Goal: Task Accomplishment & Management: Manage account settings

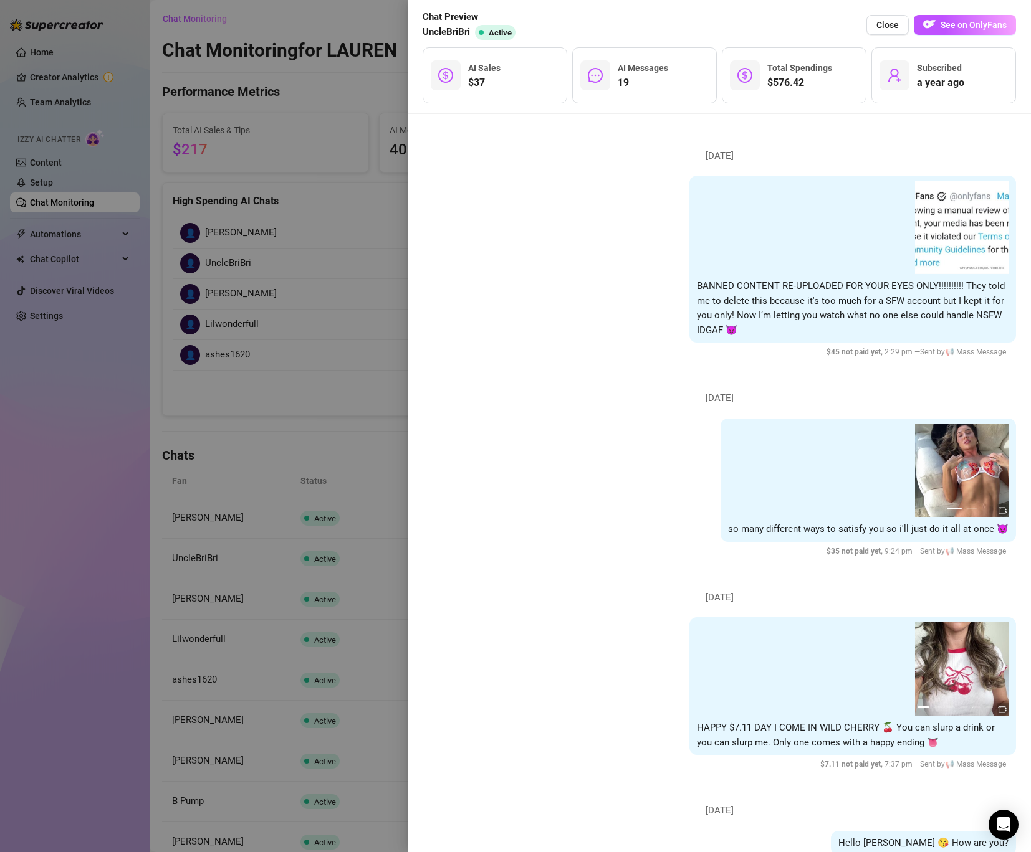
scroll to position [9163, 0]
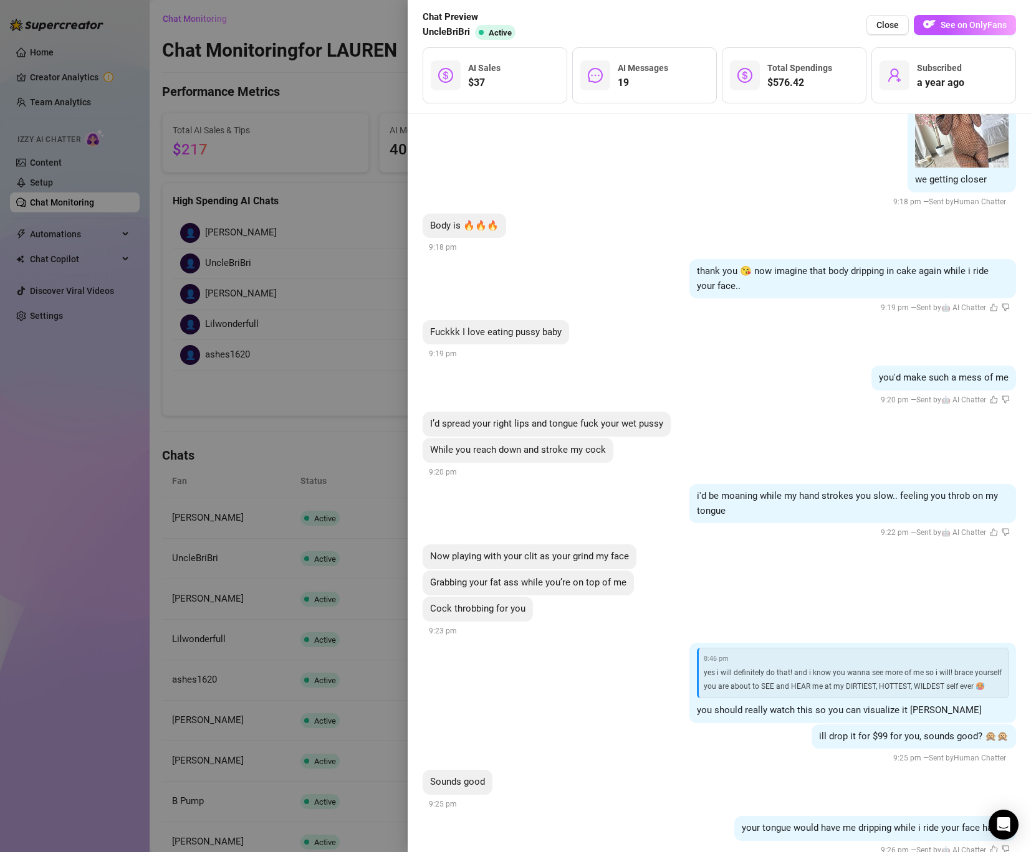
click at [362, 290] on div at bounding box center [515, 426] width 1031 height 852
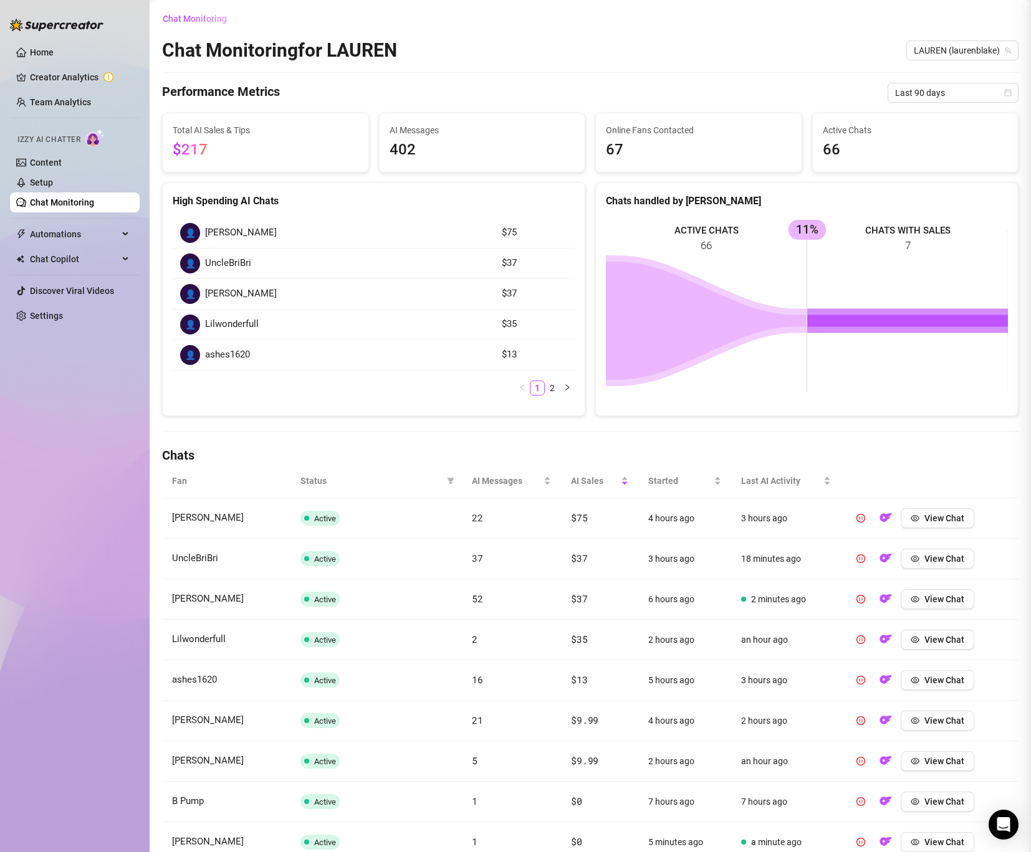
scroll to position [0, 0]
click at [53, 178] on link "Setup" at bounding box center [41, 183] width 23 height 10
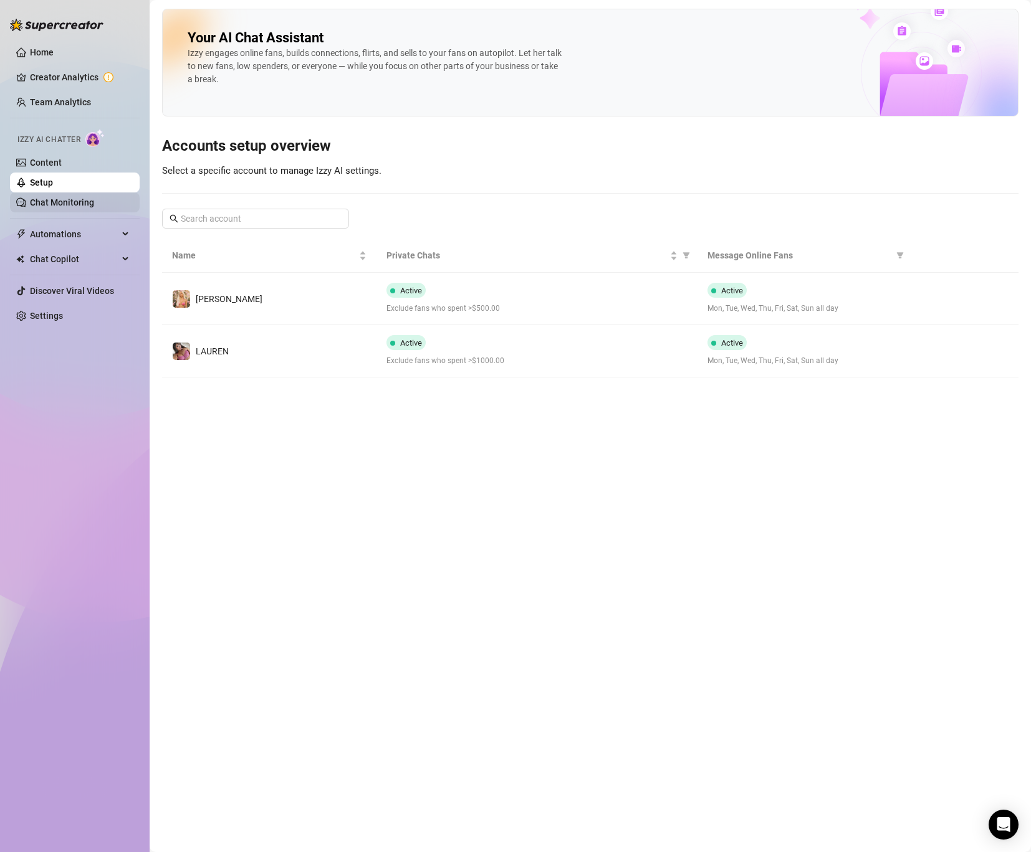
click at [50, 198] on link "Chat Monitoring" at bounding box center [62, 203] width 64 height 10
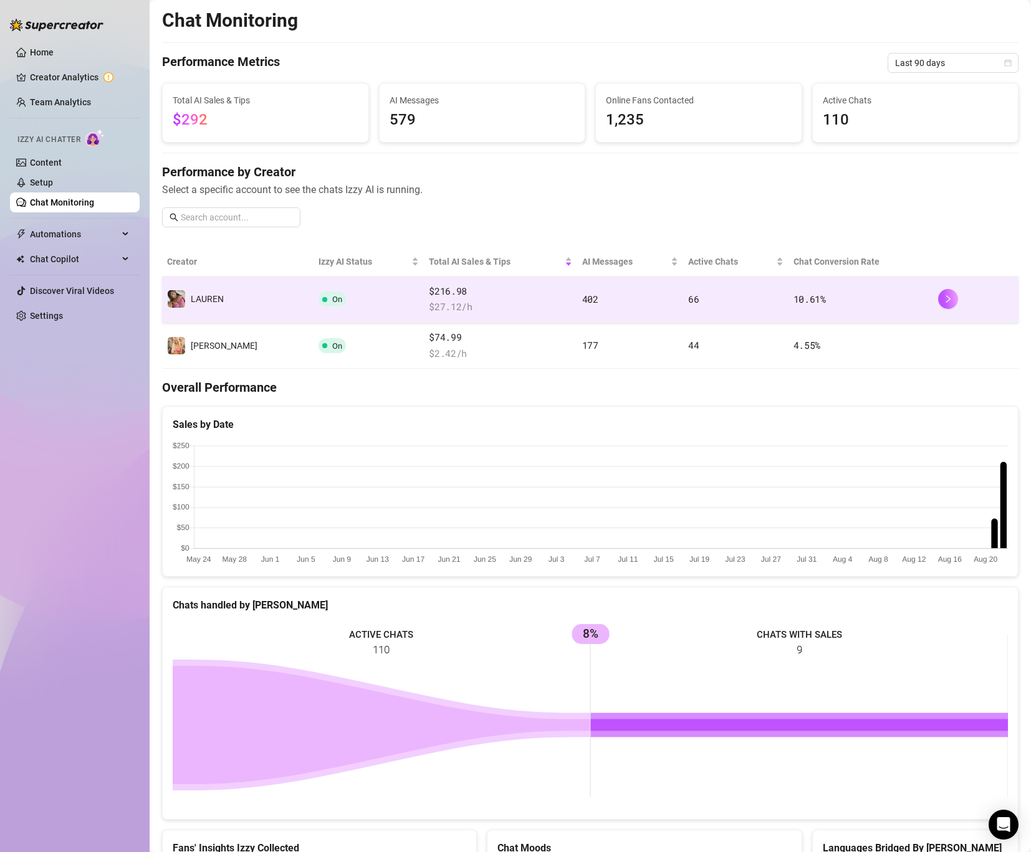
click at [346, 300] on td "On" at bounding box center [368, 300] width 111 height 46
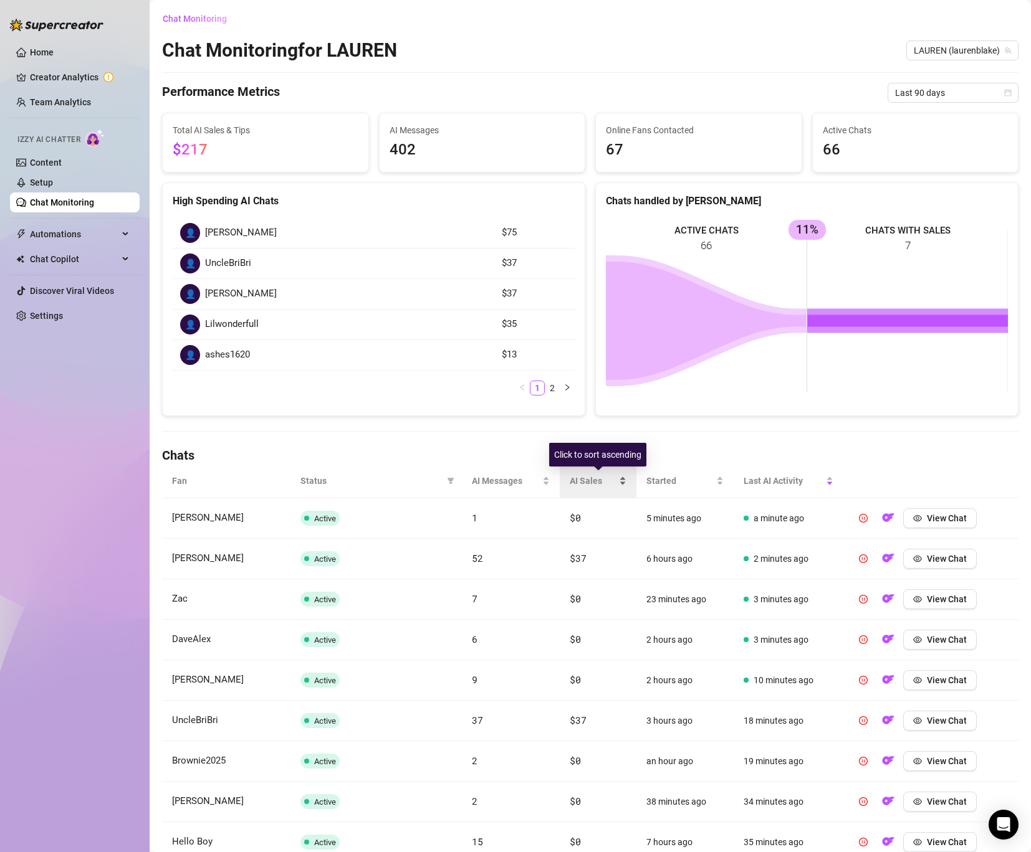
click at [589, 477] on span "AI Sales" at bounding box center [593, 481] width 46 height 14
click at [589, 477] on span "AI Sales" at bounding box center [594, 481] width 47 height 14
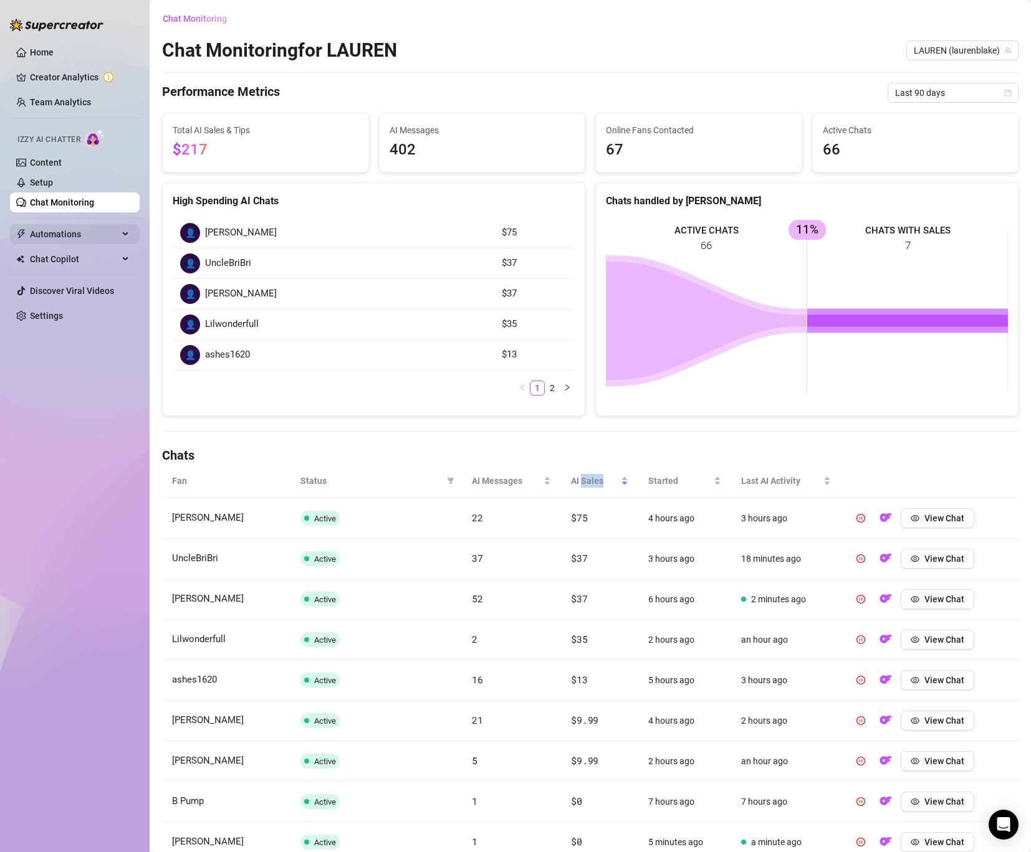
click at [95, 230] on span "Automations" at bounding box center [74, 234] width 88 height 20
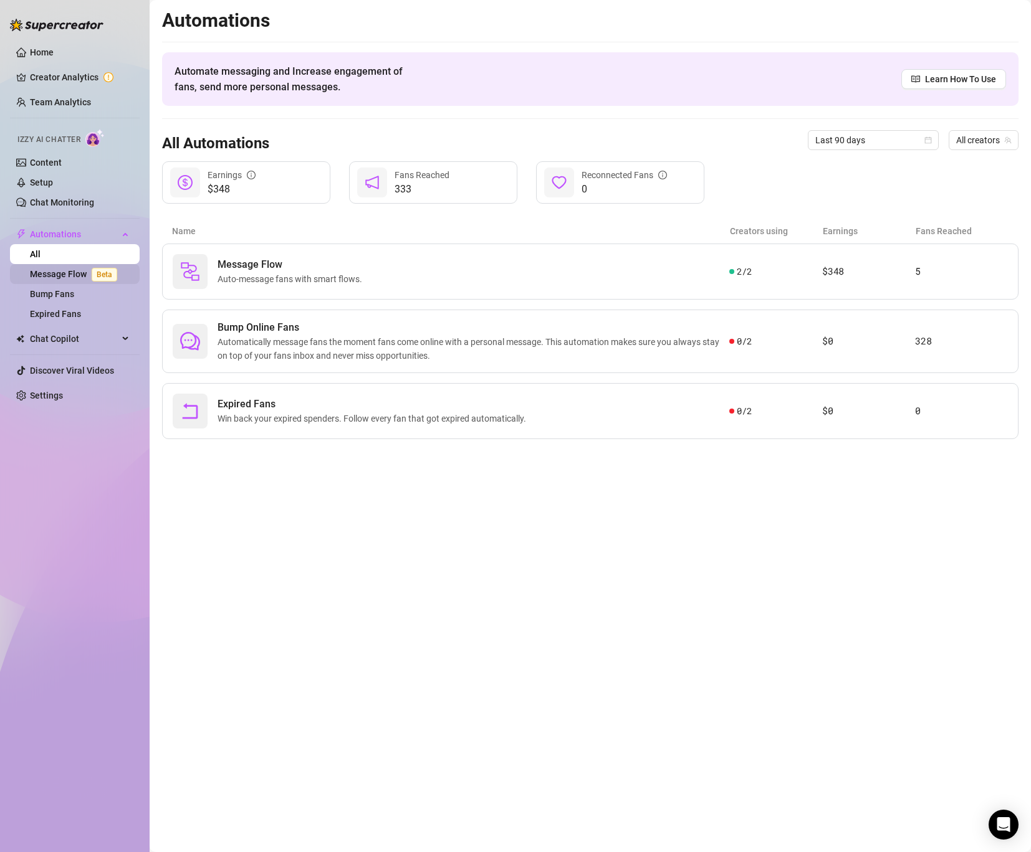
click at [80, 275] on link "Message Flow Beta" at bounding box center [76, 274] width 92 height 10
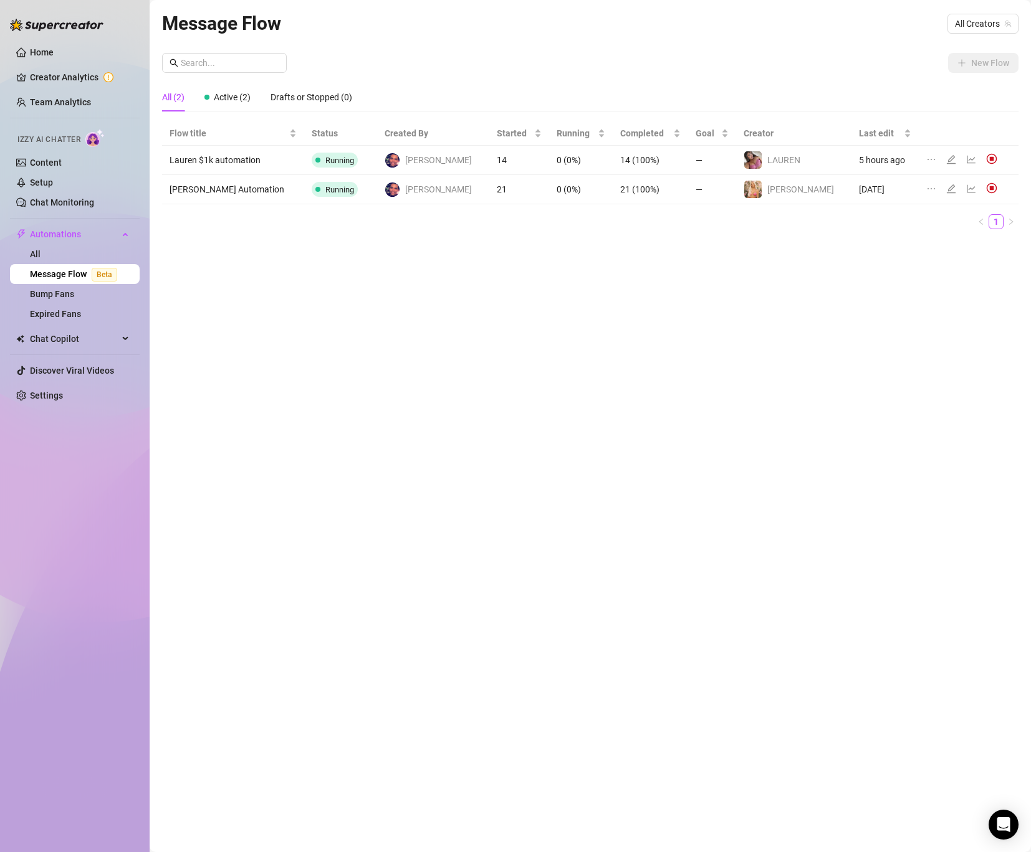
click at [948, 156] on div at bounding box center [964, 160] width 76 height 14
click at [966, 159] on icon "line-chart" at bounding box center [971, 160] width 10 height 10
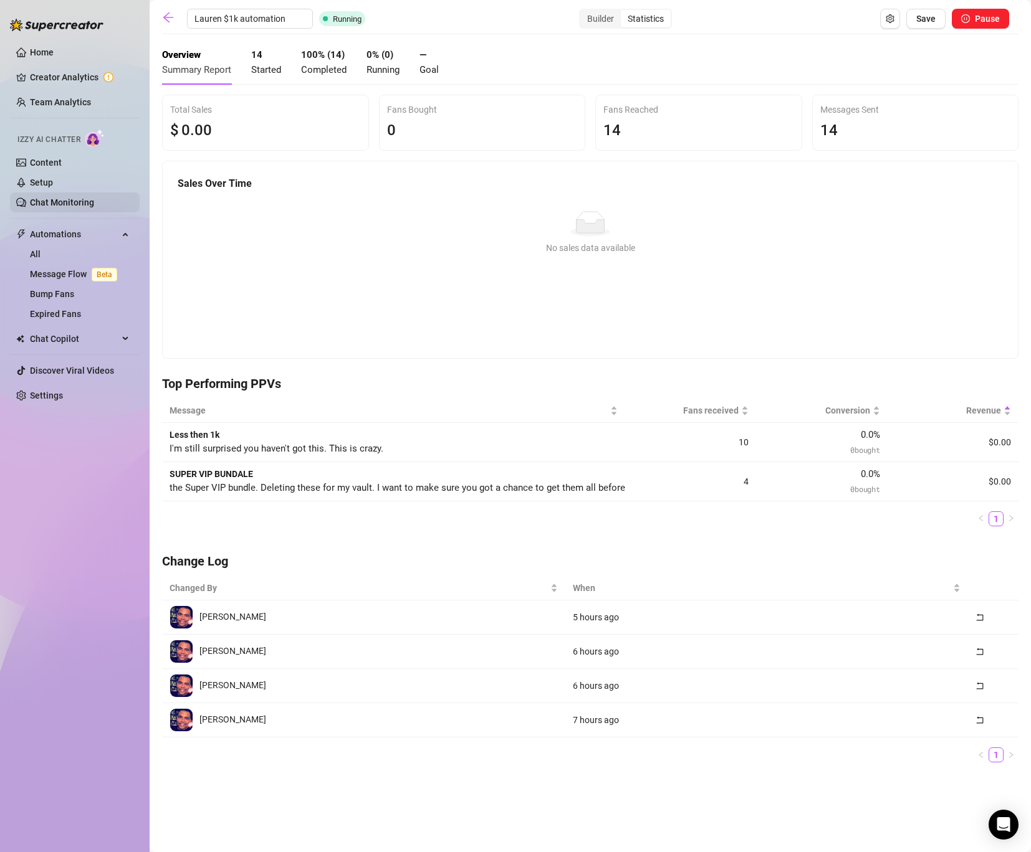
click at [60, 198] on link "Chat Monitoring" at bounding box center [62, 203] width 64 height 10
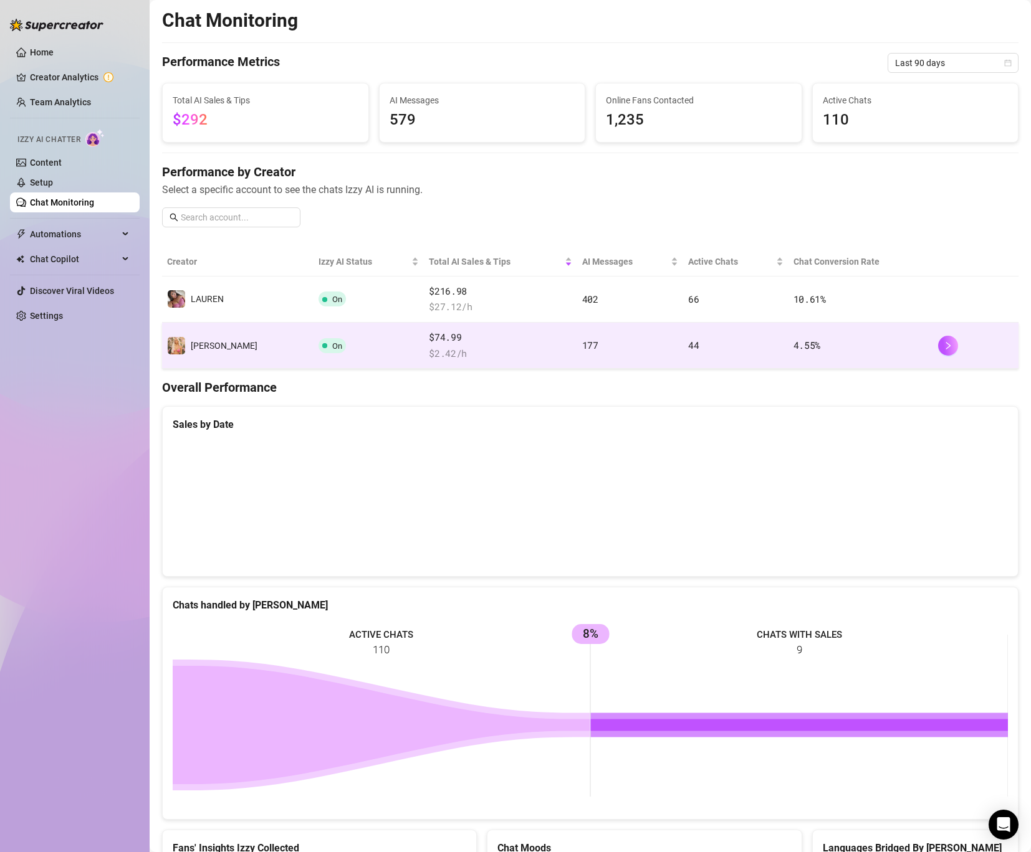
click at [251, 337] on td "[PERSON_NAME]" at bounding box center [237, 346] width 151 height 46
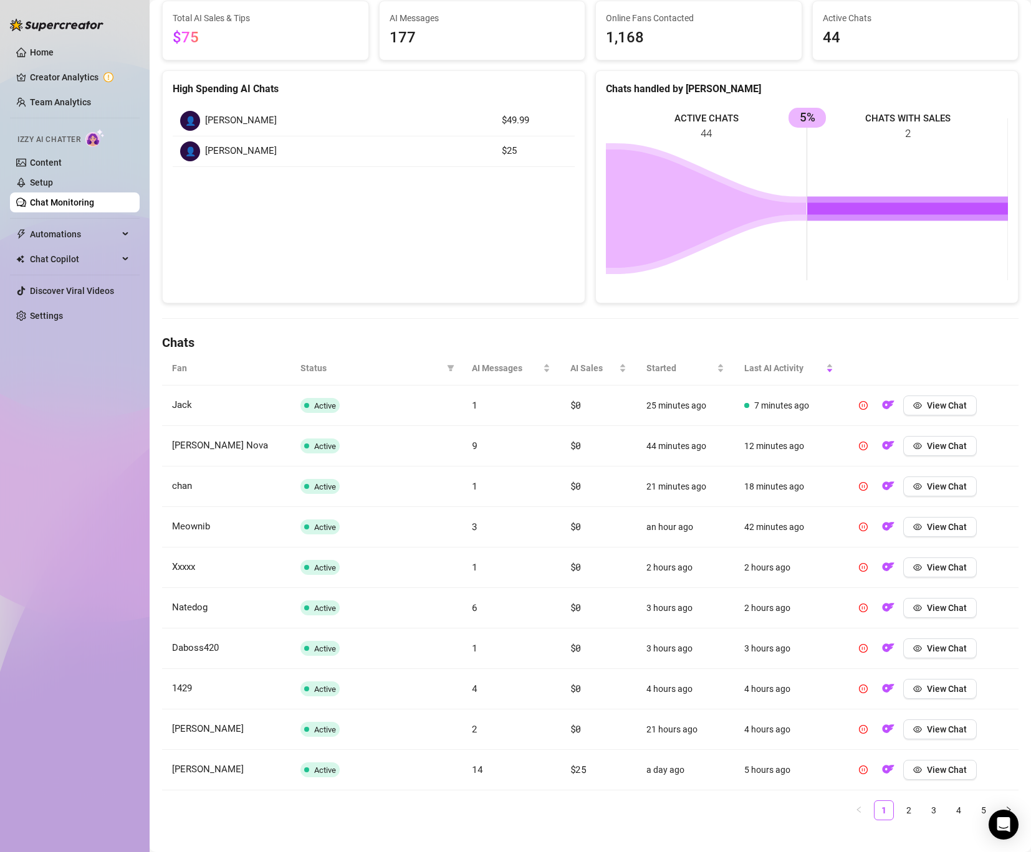
scroll to position [118, 0]
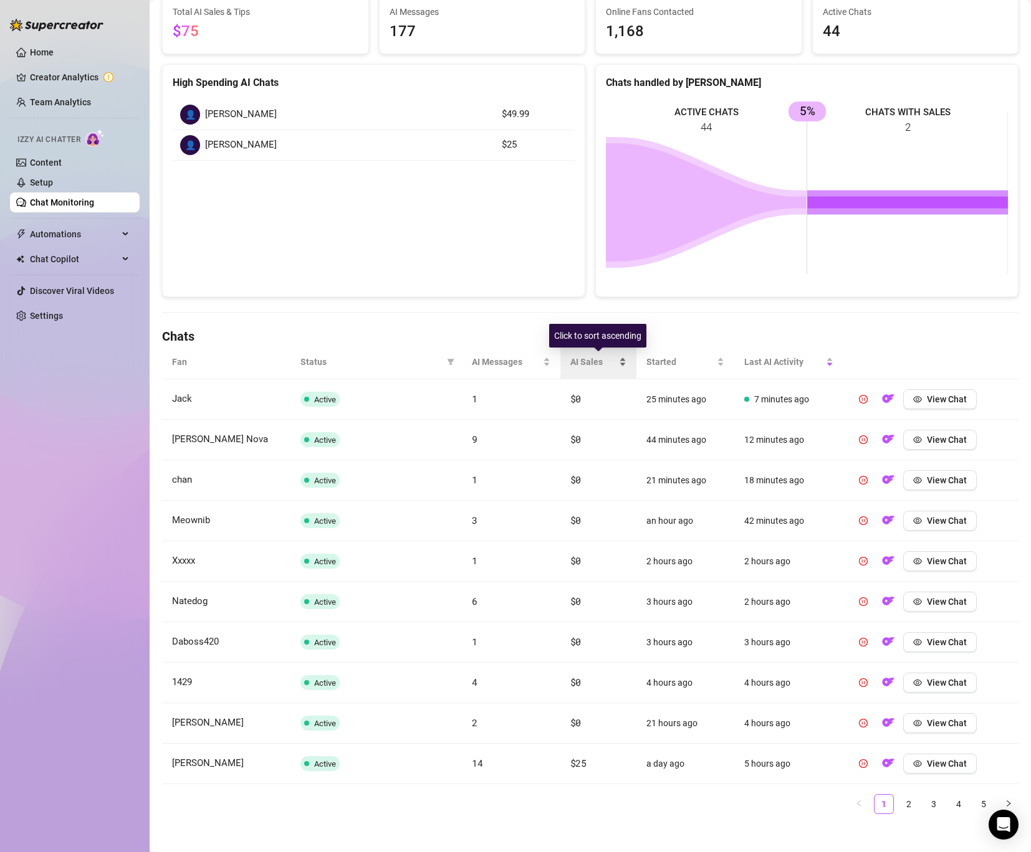
click at [586, 361] on span "AI Sales" at bounding box center [593, 362] width 46 height 14
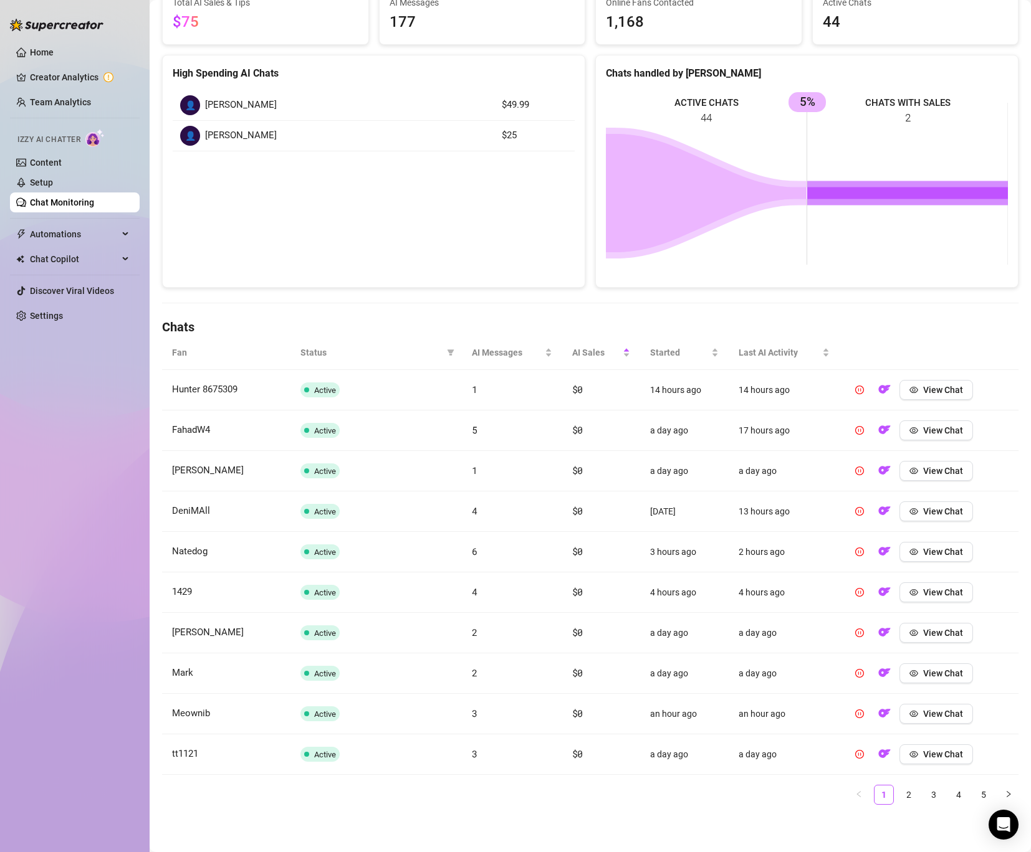
scroll to position [0, 0]
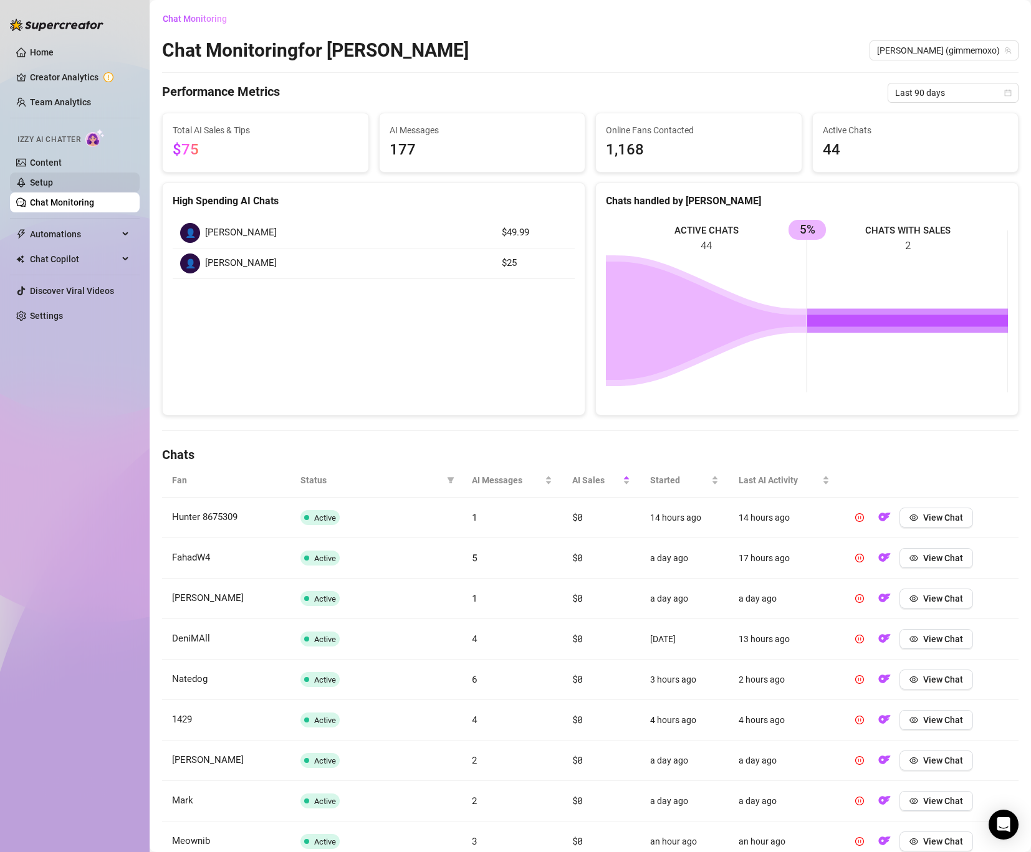
click at [53, 179] on link "Setup" at bounding box center [41, 183] width 23 height 10
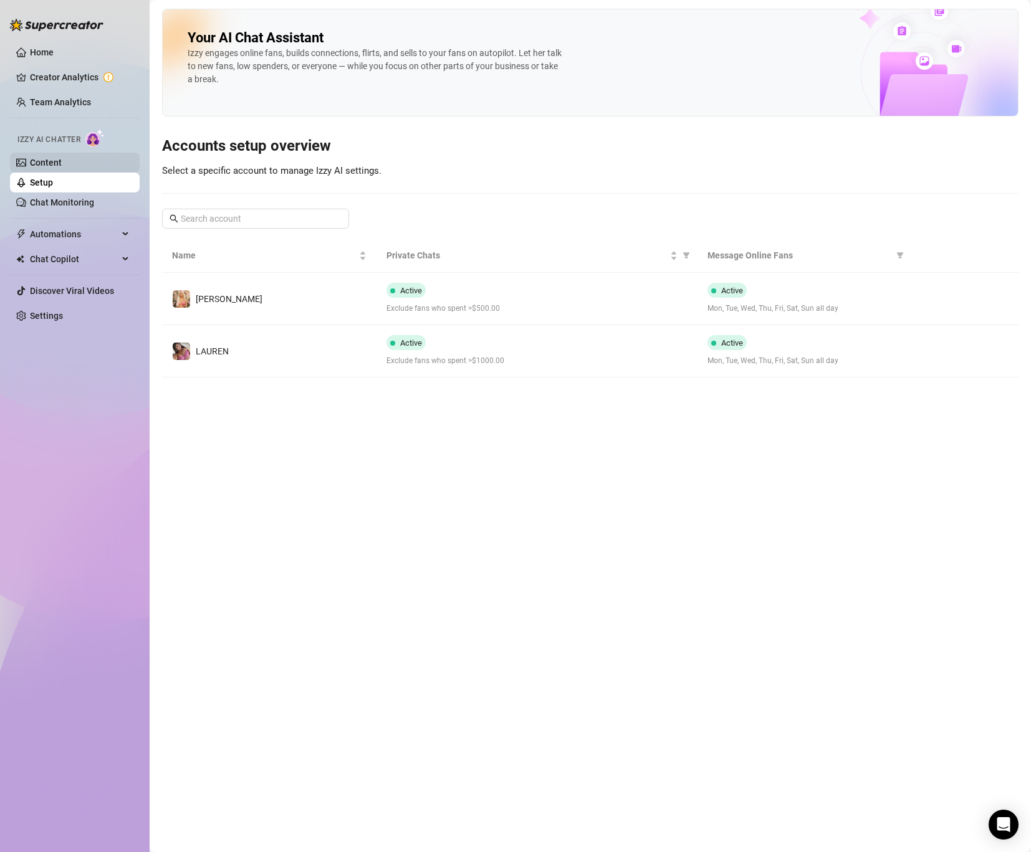
click at [62, 162] on link "Content" at bounding box center [46, 163] width 32 height 10
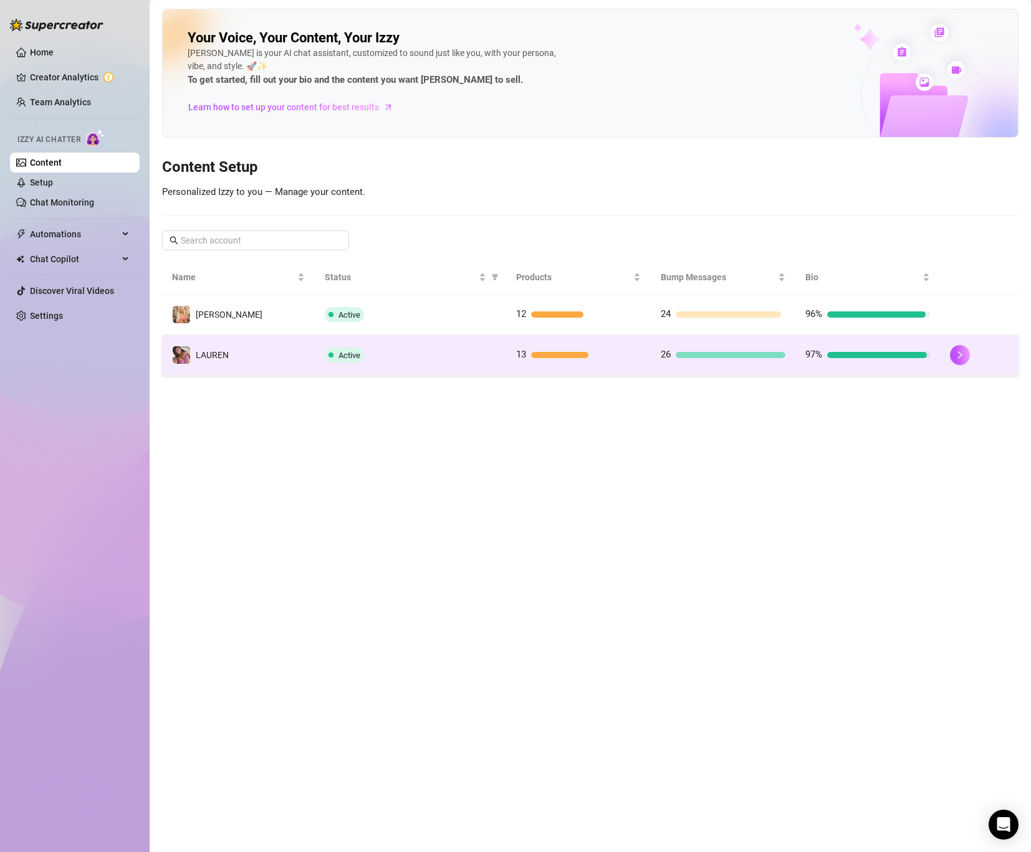
click at [629, 350] on div "13" at bounding box center [578, 355] width 125 height 15
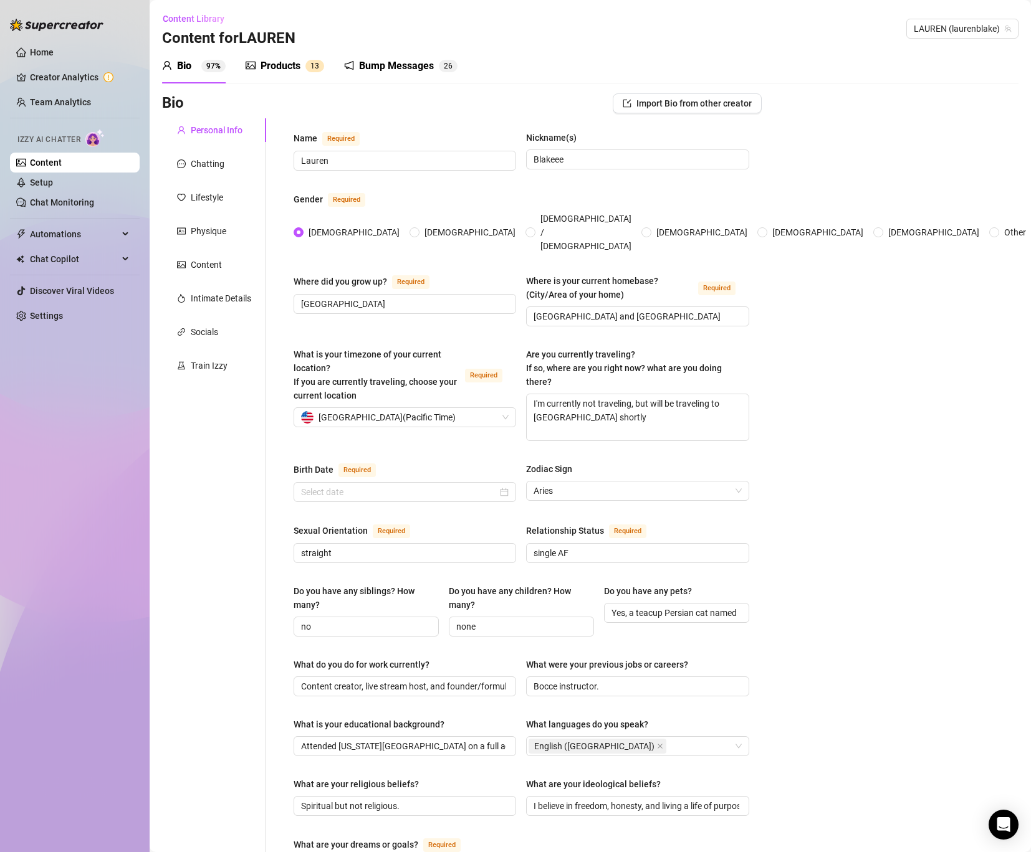
type input "[DATE]"
click at [77, 239] on span "Automations" at bounding box center [74, 234] width 88 height 20
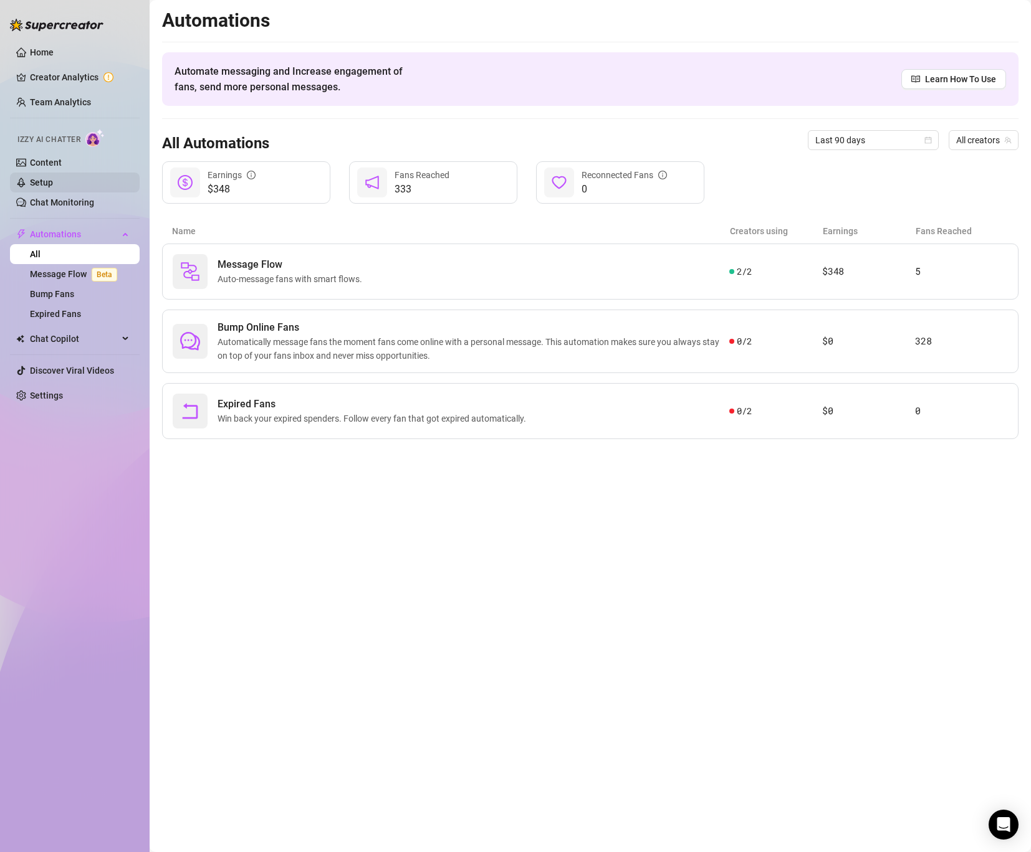
click at [53, 181] on link "Setup" at bounding box center [41, 183] width 23 height 10
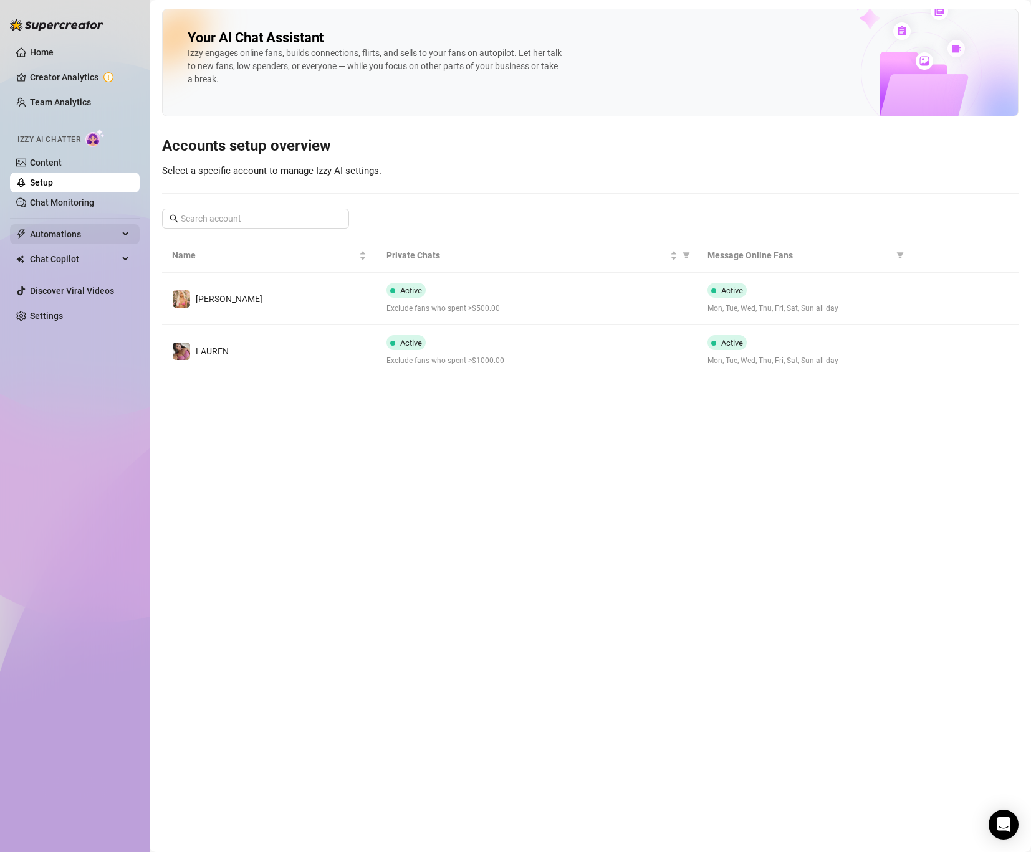
click at [60, 227] on span "Automations" at bounding box center [74, 234] width 88 height 20
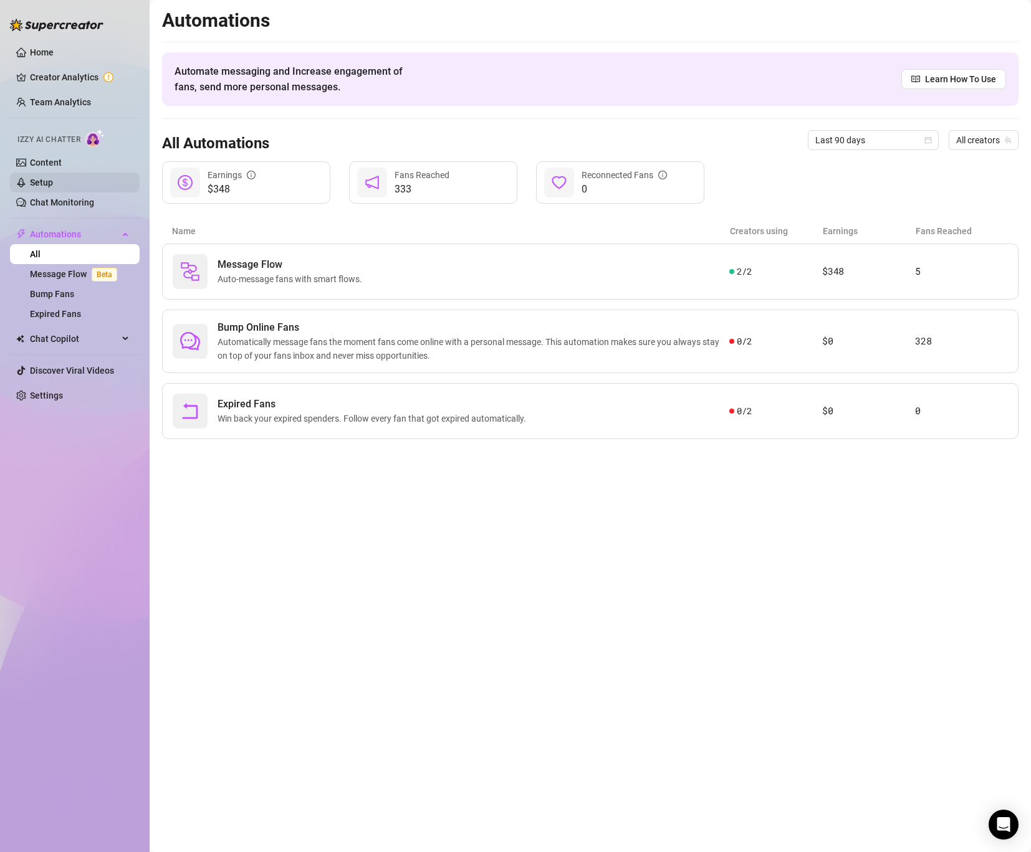
click at [51, 188] on link "Setup" at bounding box center [41, 183] width 23 height 10
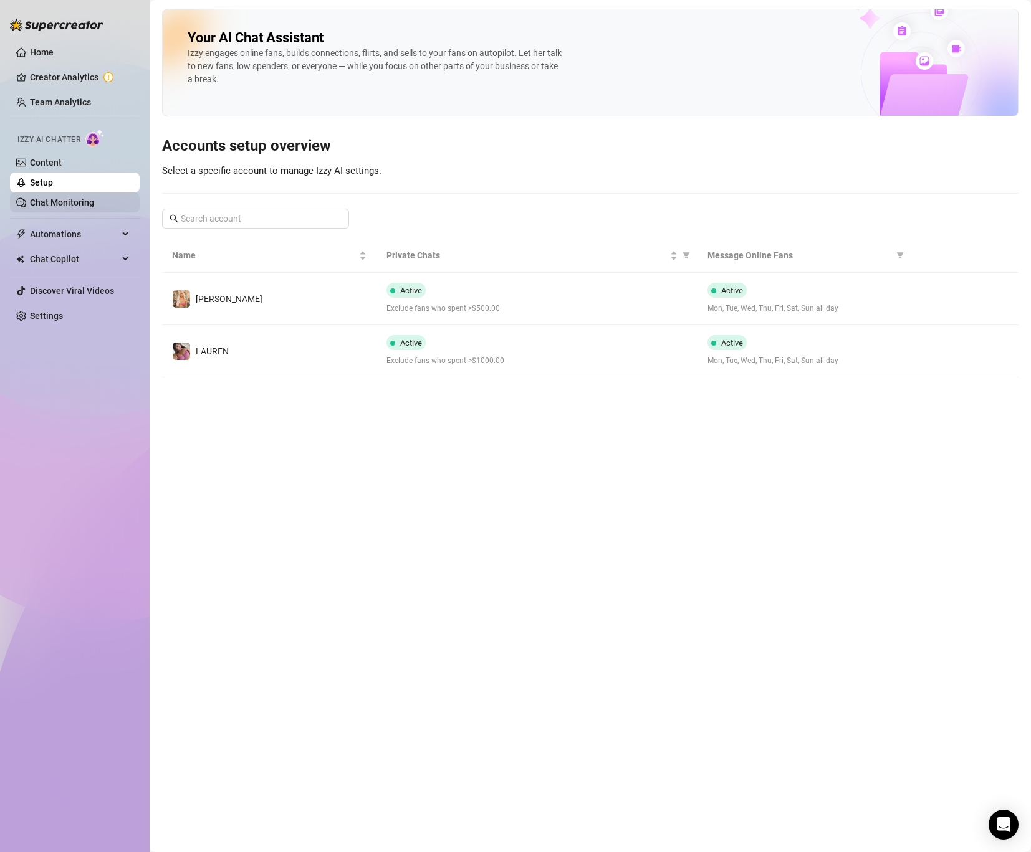
click at [52, 198] on link "Chat Monitoring" at bounding box center [62, 203] width 64 height 10
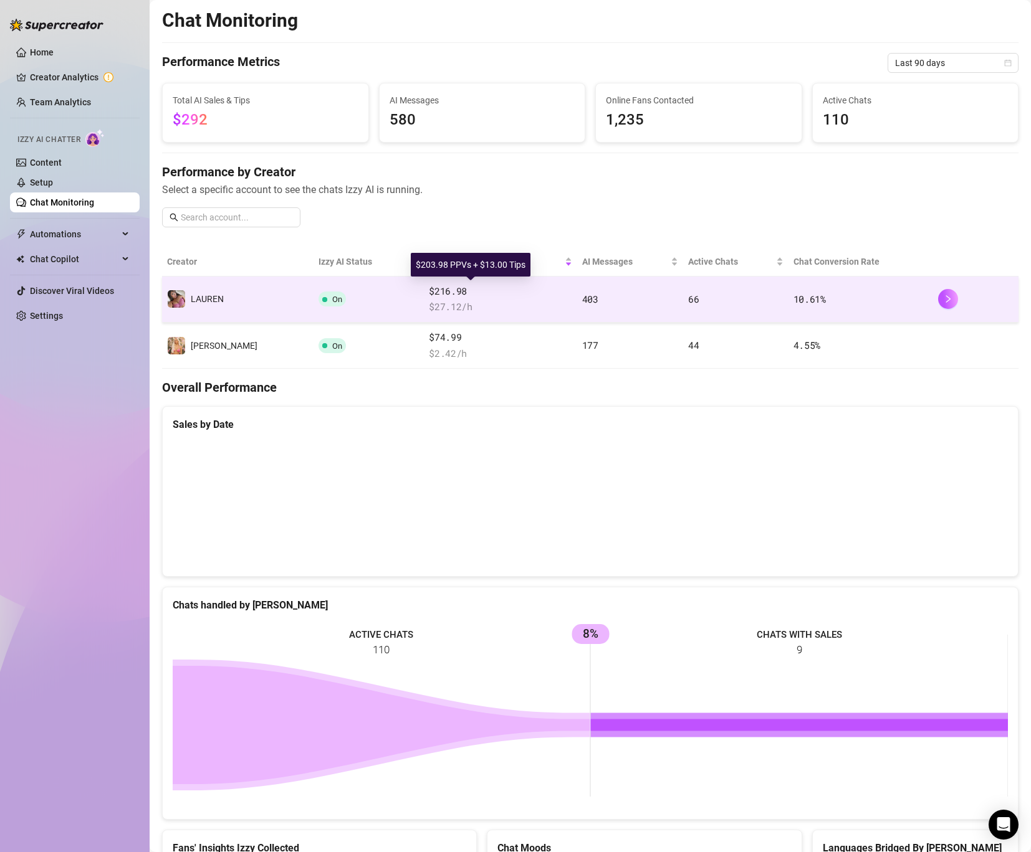
click at [481, 289] on span "$216.98" at bounding box center [500, 291] width 143 height 15
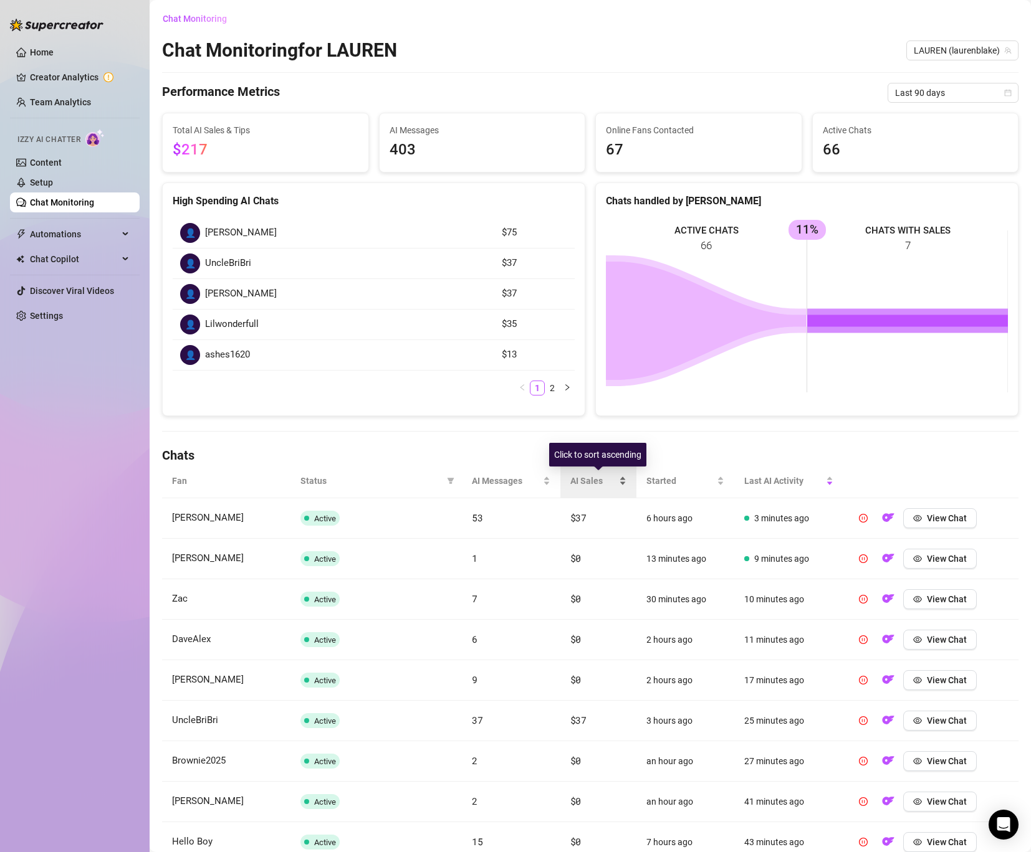
click at [605, 483] on span "AI Sales" at bounding box center [593, 481] width 46 height 14
click at [608, 484] on span "AI Sales" at bounding box center [593, 481] width 46 height 14
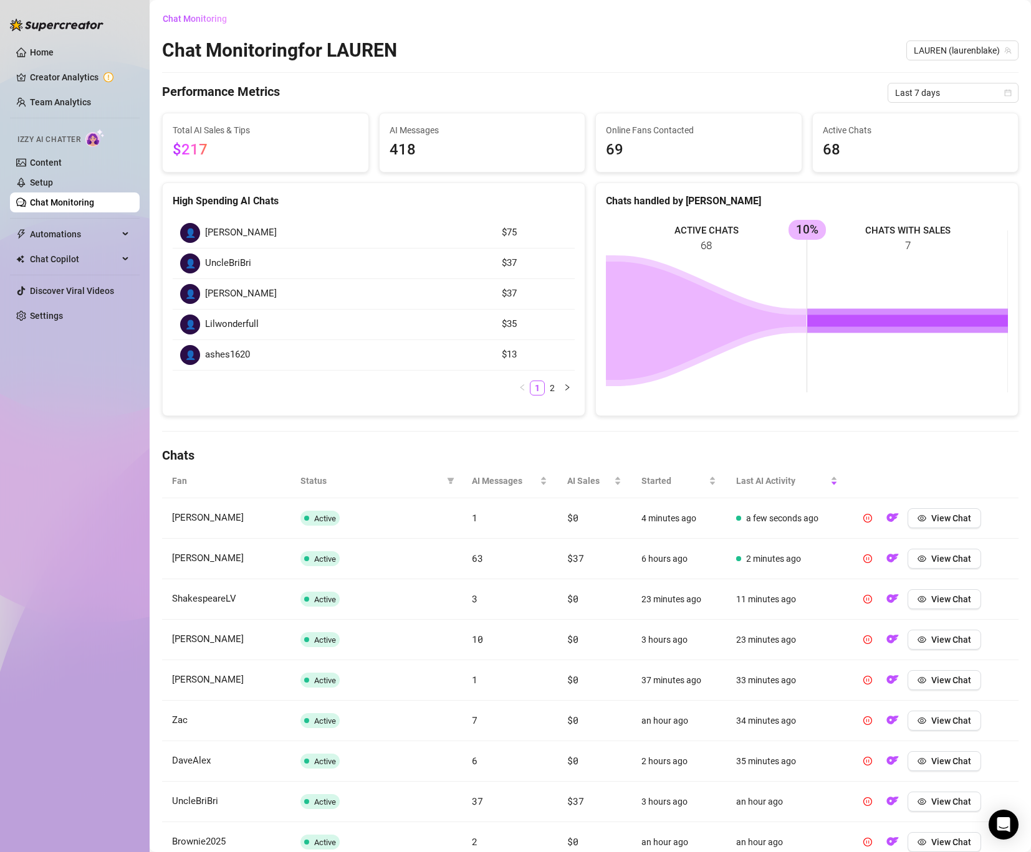
click at [51, 204] on link "Chat Monitoring" at bounding box center [62, 203] width 64 height 10
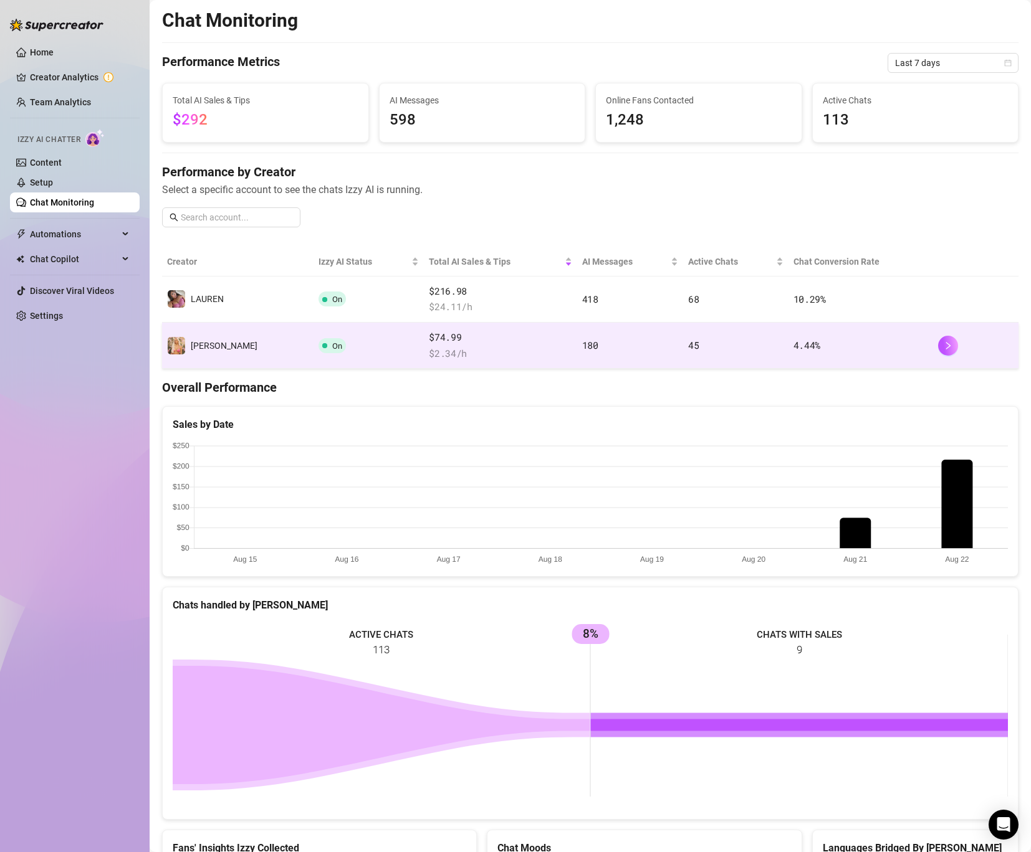
click at [327, 348] on td "On" at bounding box center [368, 346] width 111 height 46
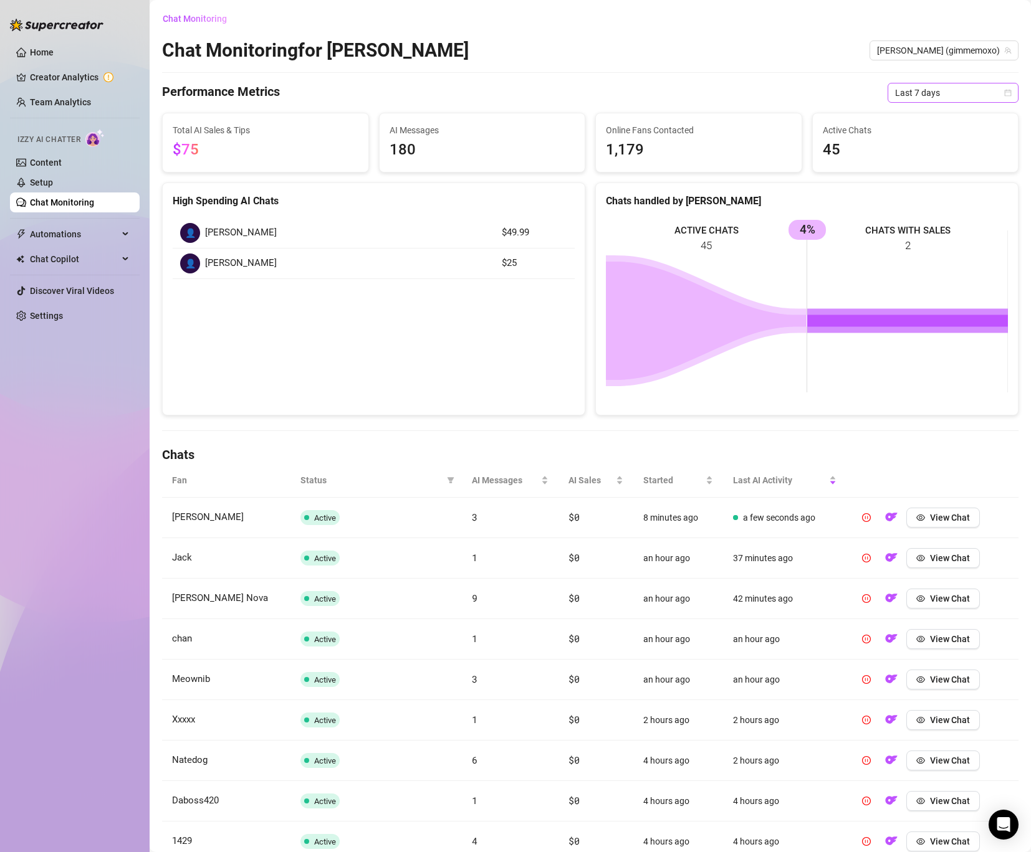
click at [957, 93] on span "Last 7 days" at bounding box center [953, 93] width 116 height 19
click at [933, 119] on div "Last 24 hours" at bounding box center [952, 118] width 111 height 14
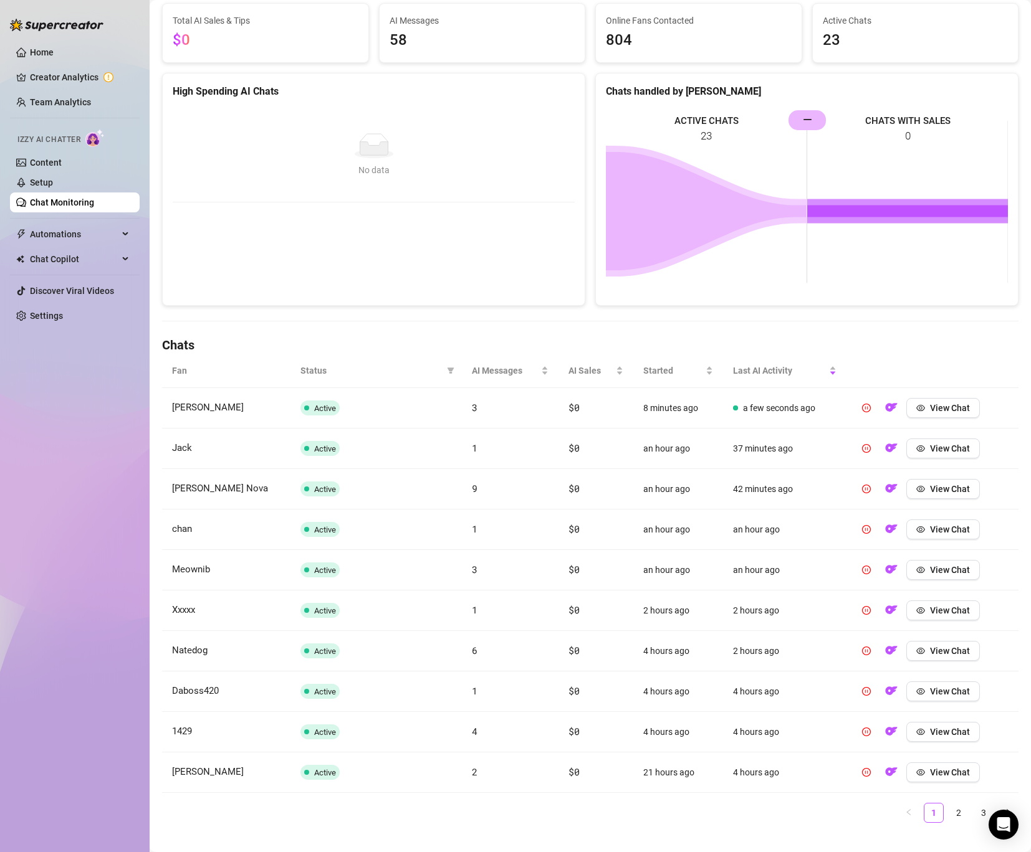
scroll to position [128, 0]
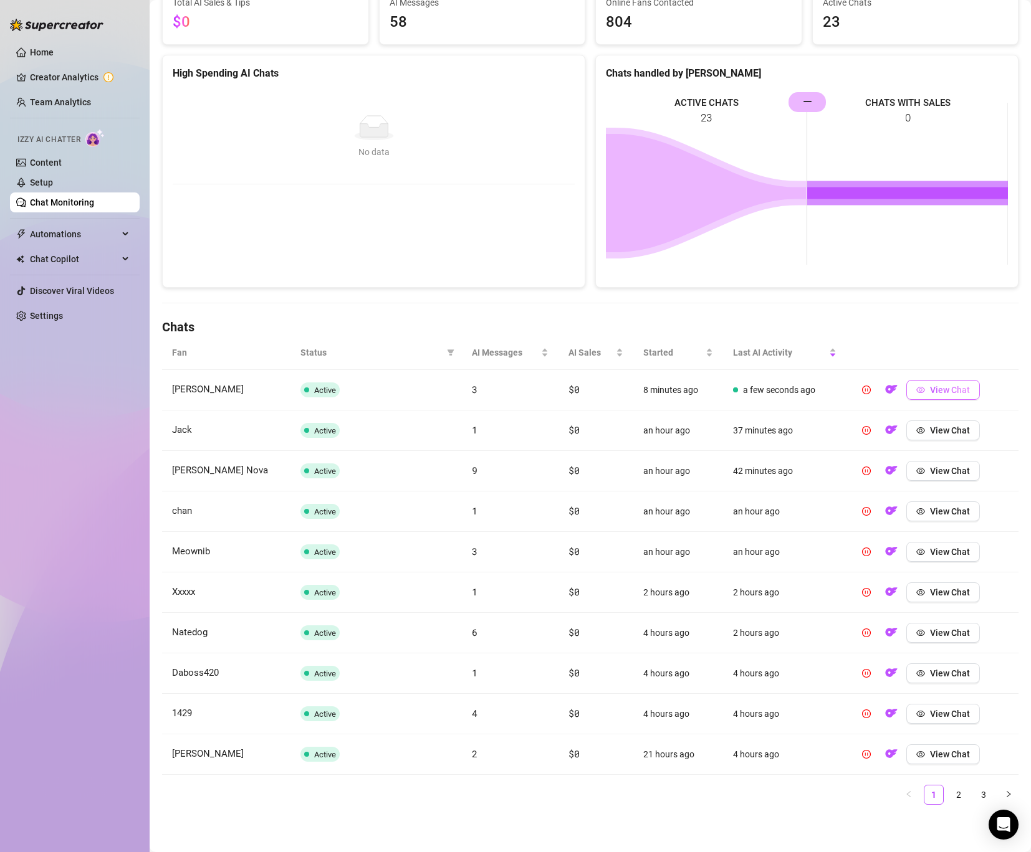
click at [960, 396] on button "View Chat" at bounding box center [943, 390] width 74 height 20
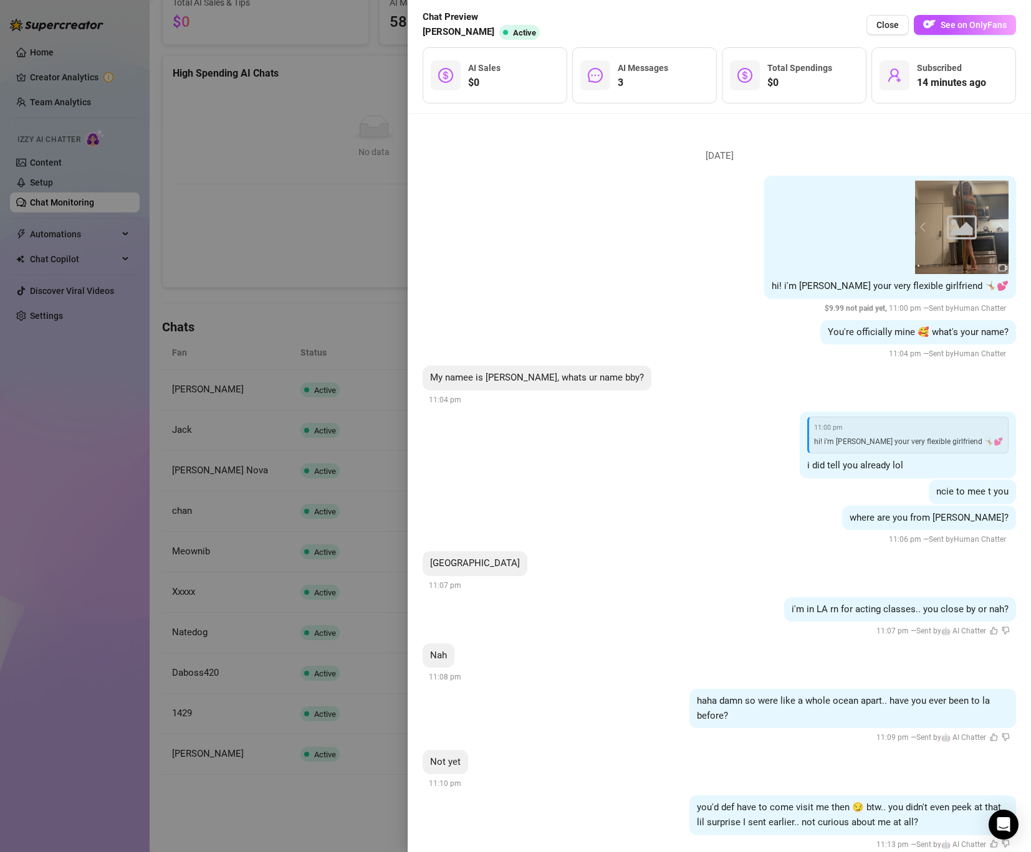
scroll to position [26, 0]
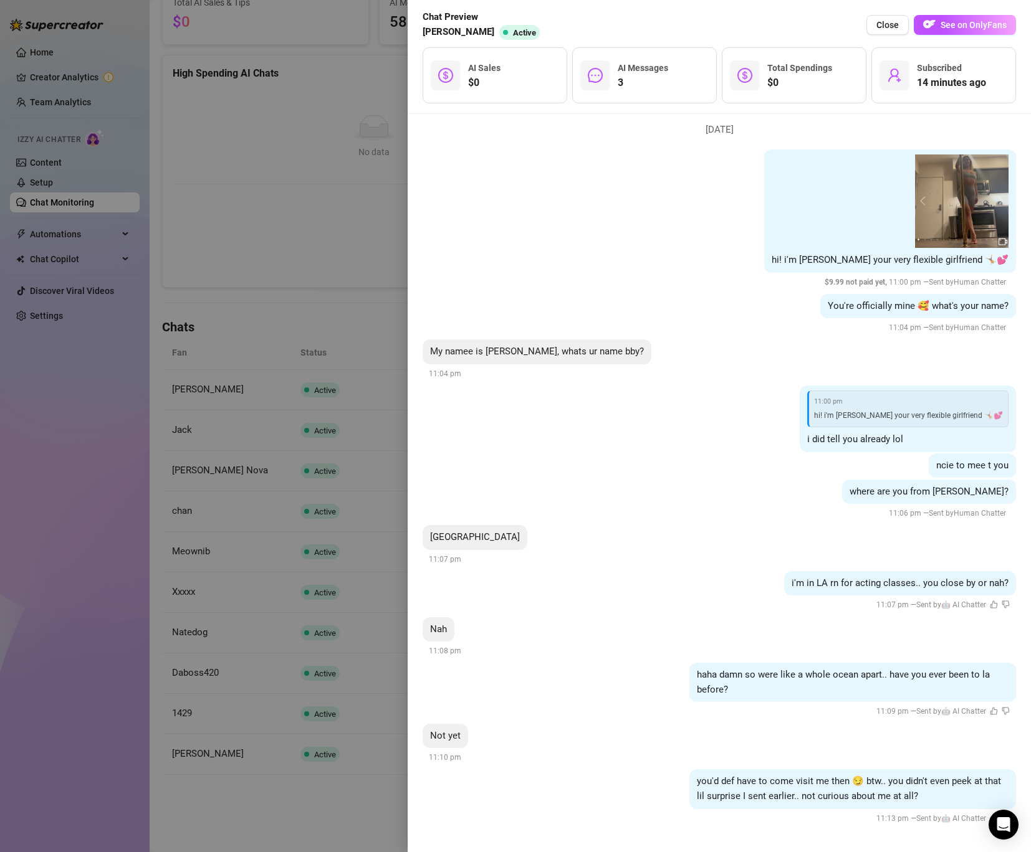
click at [380, 254] on div at bounding box center [515, 426] width 1031 height 852
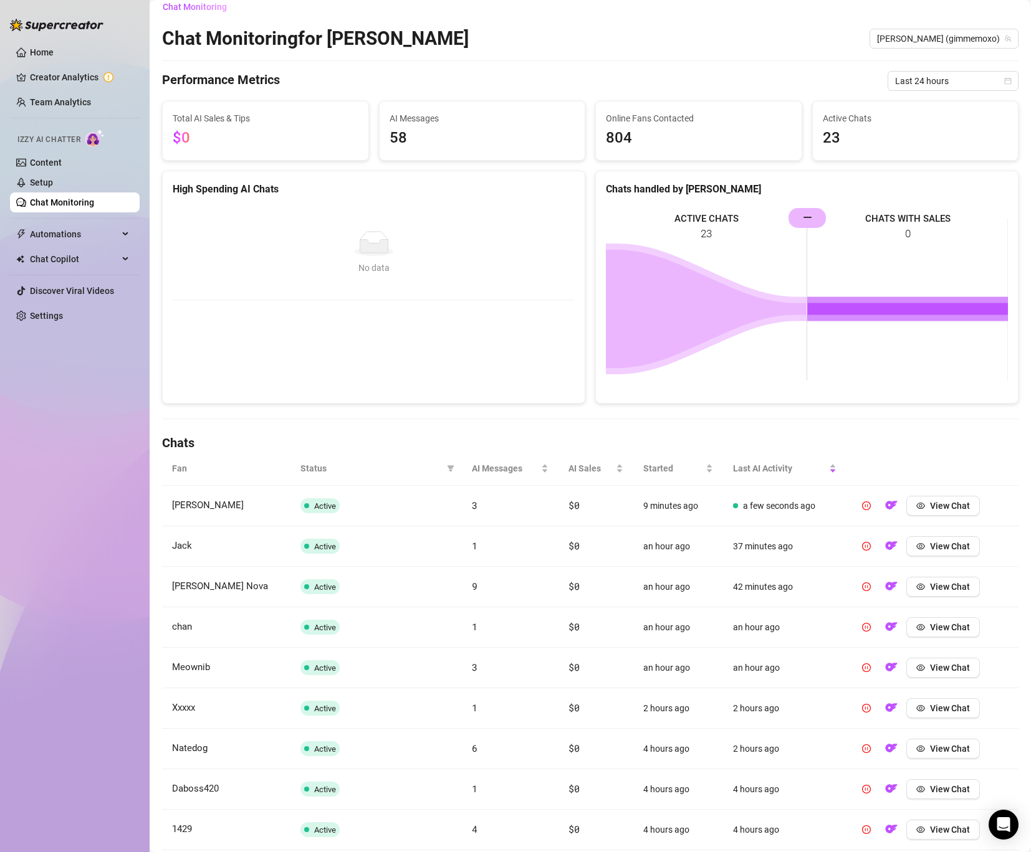
scroll to position [0, 0]
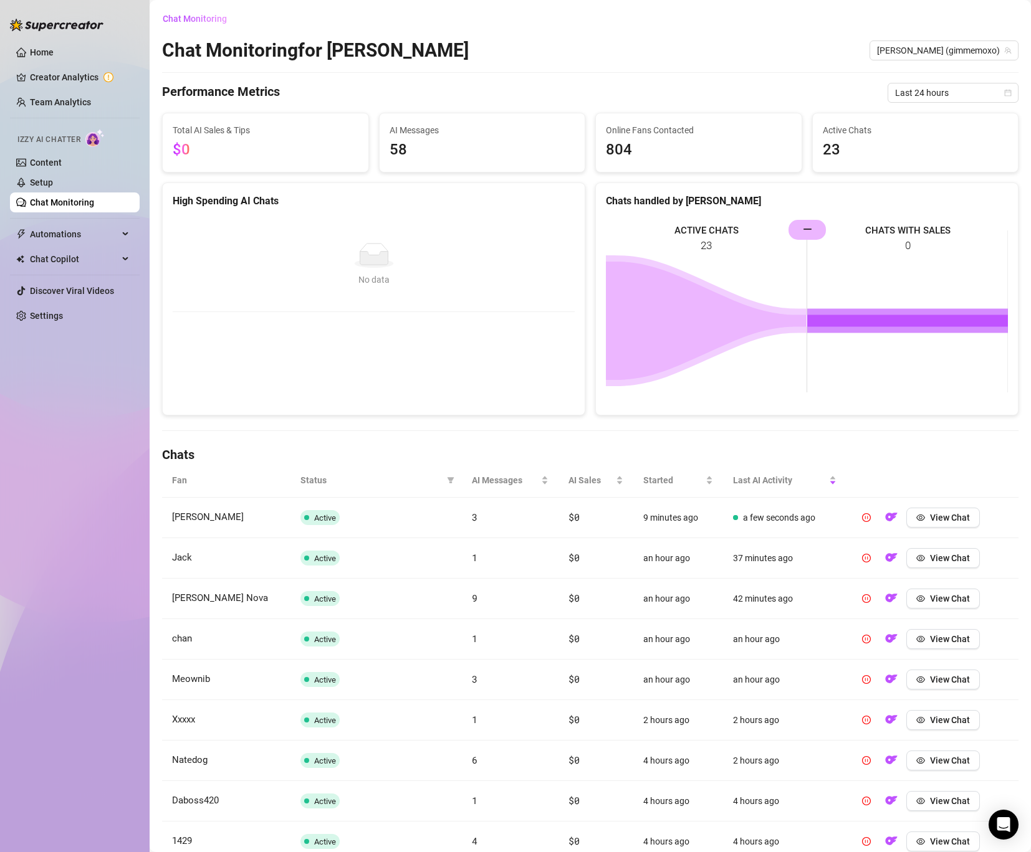
click at [54, 203] on link "Chat Monitoring" at bounding box center [62, 203] width 64 height 10
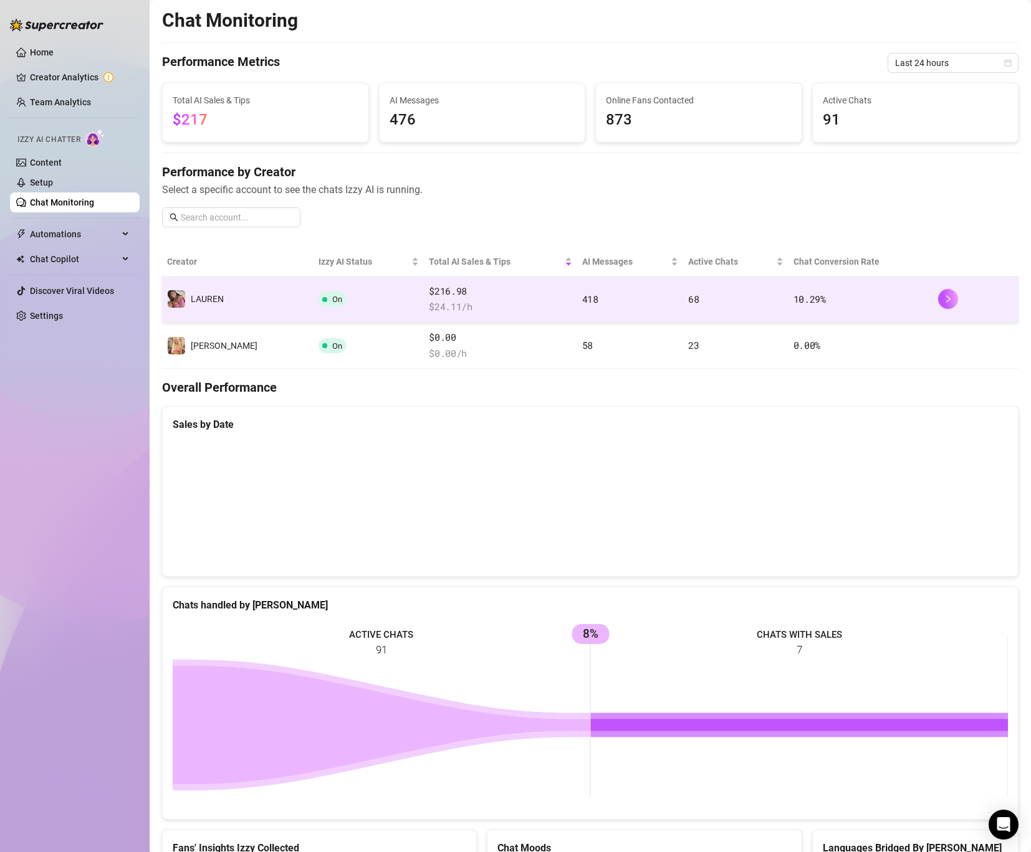
click at [688, 295] on span "68" at bounding box center [693, 299] width 11 height 12
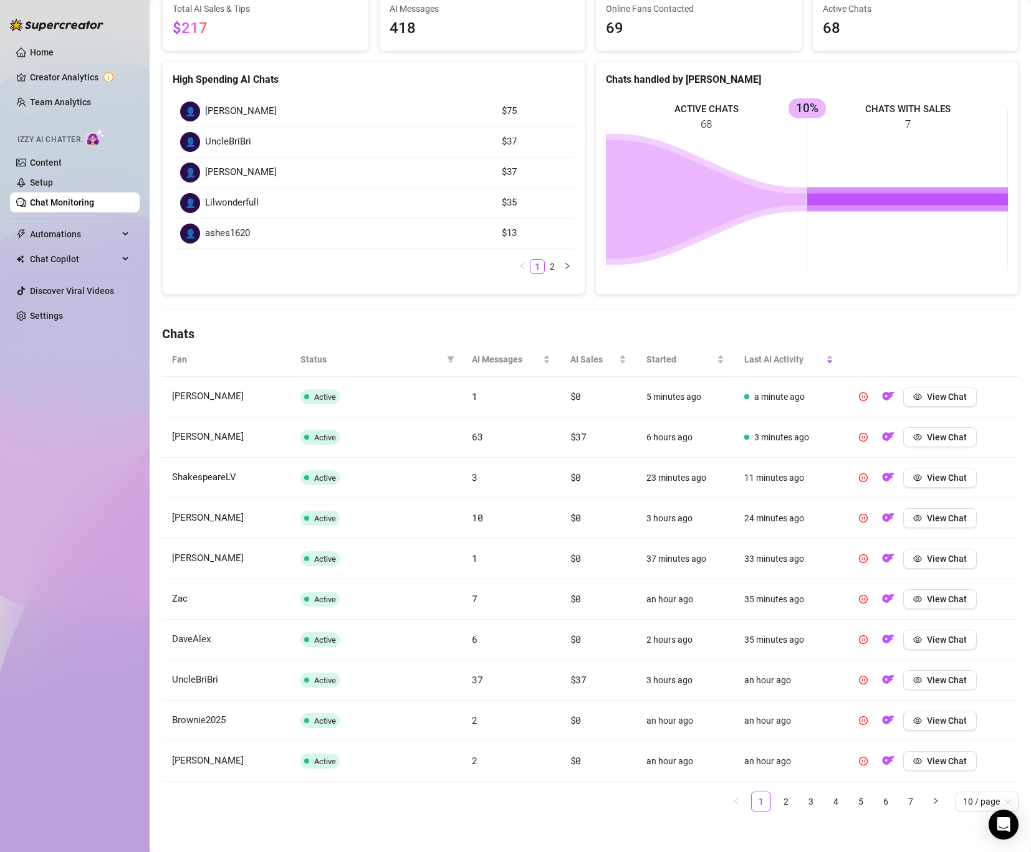
scroll to position [120, 0]
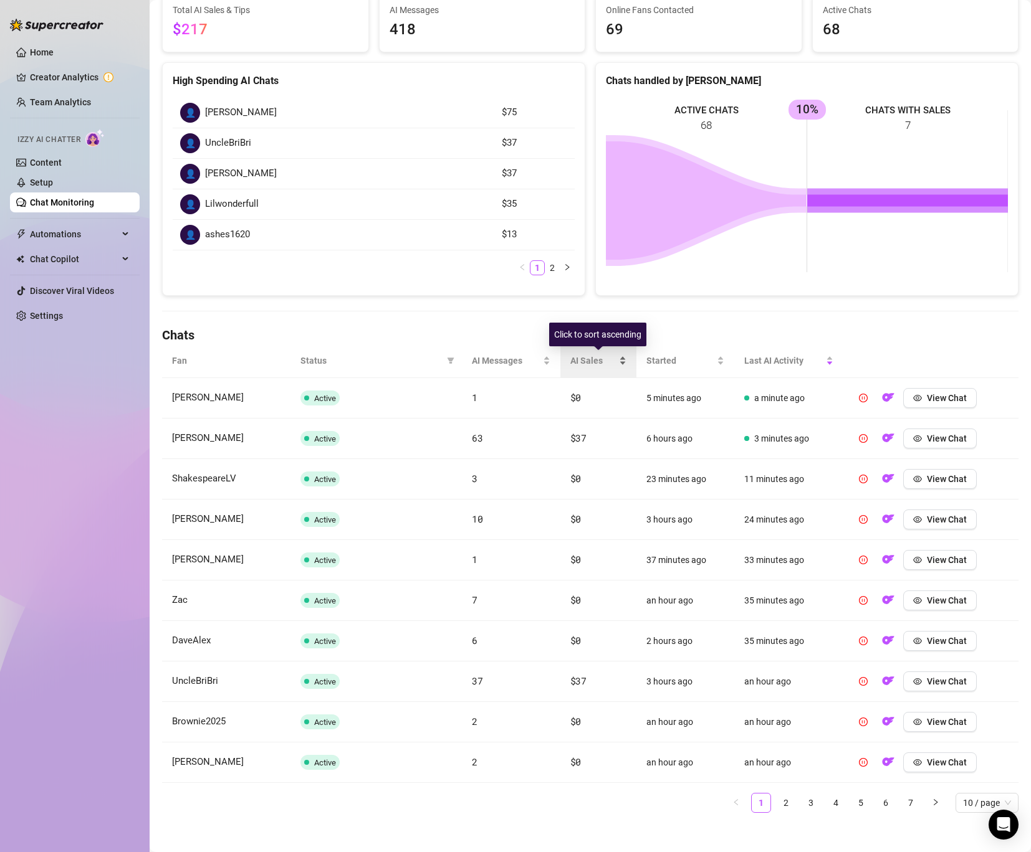
click at [607, 354] on div "AI Sales" at bounding box center [598, 361] width 56 height 14
click at [578, 368] on div "AI Sales" at bounding box center [598, 361] width 56 height 14
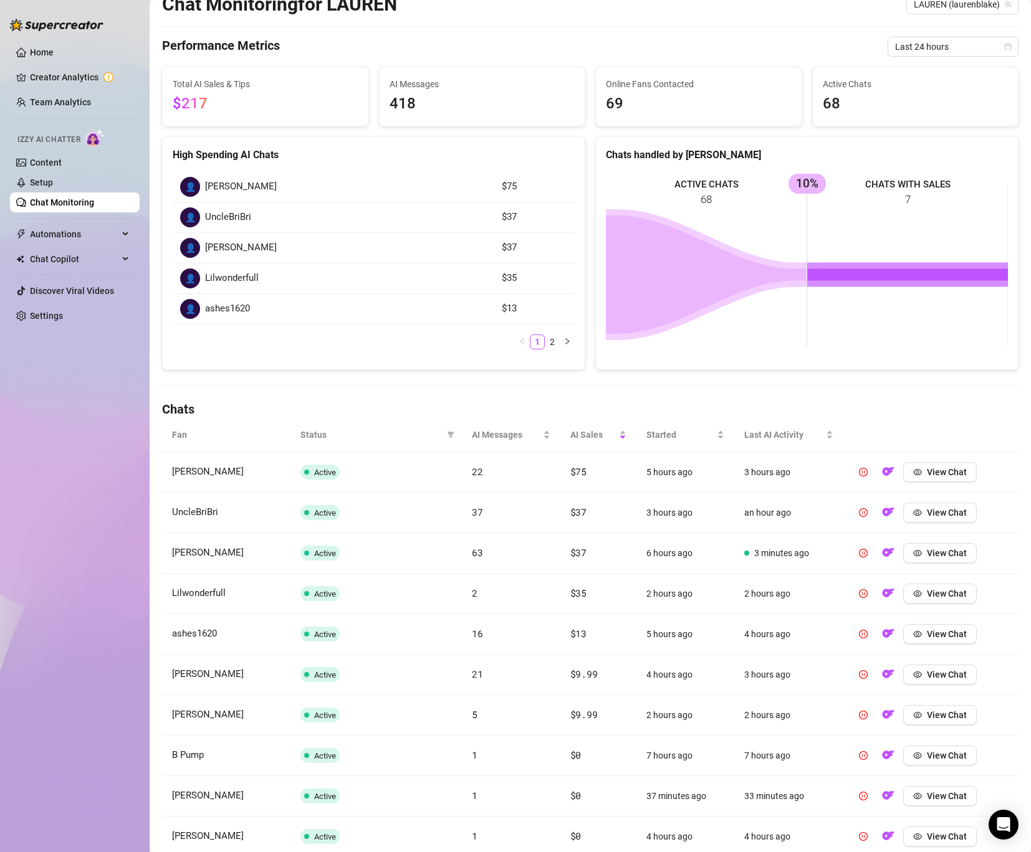
scroll to position [0, 0]
